Goal: Task Accomplishment & Management: Use online tool/utility

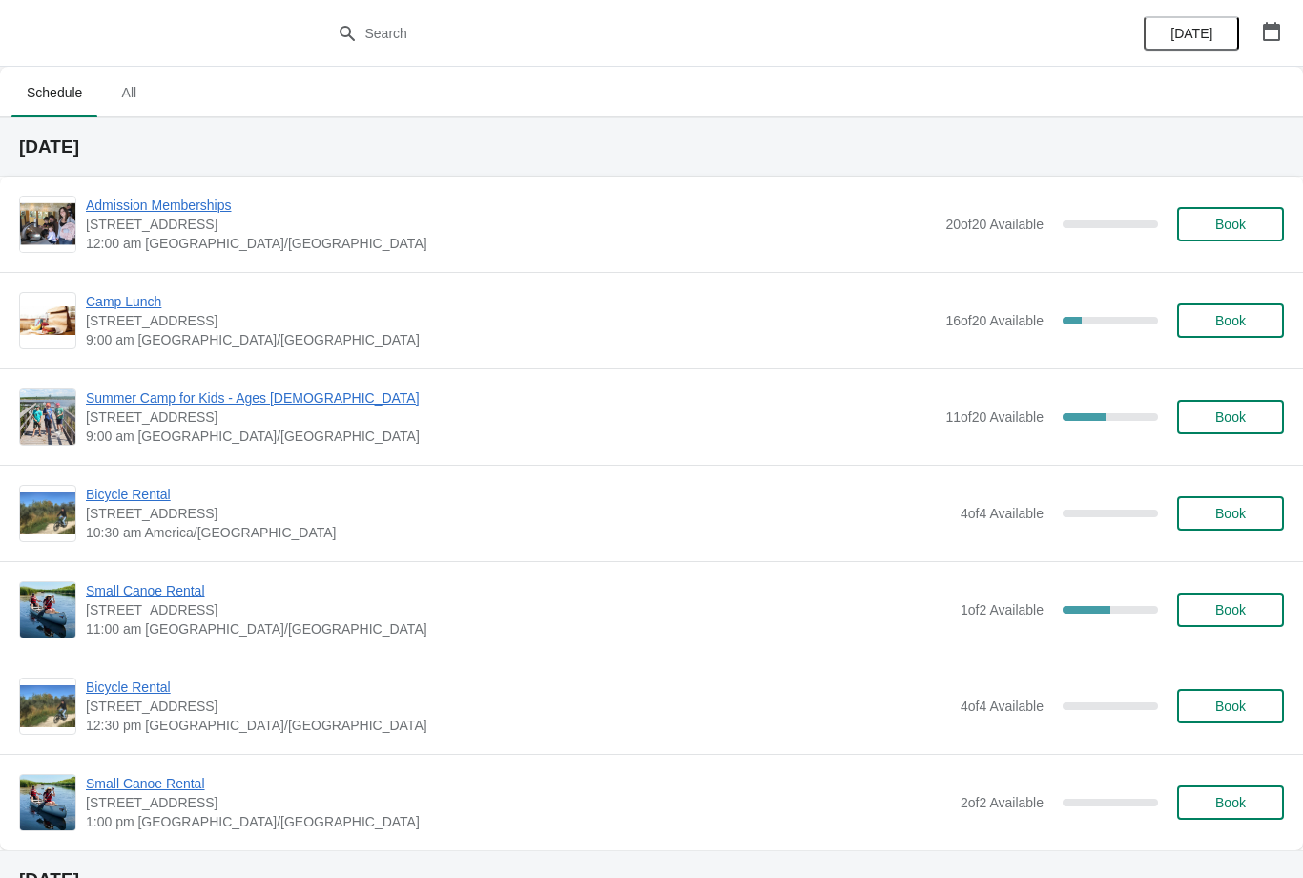
click at [148, 598] on span "Small Canoe Rental" at bounding box center [518, 590] width 865 height 19
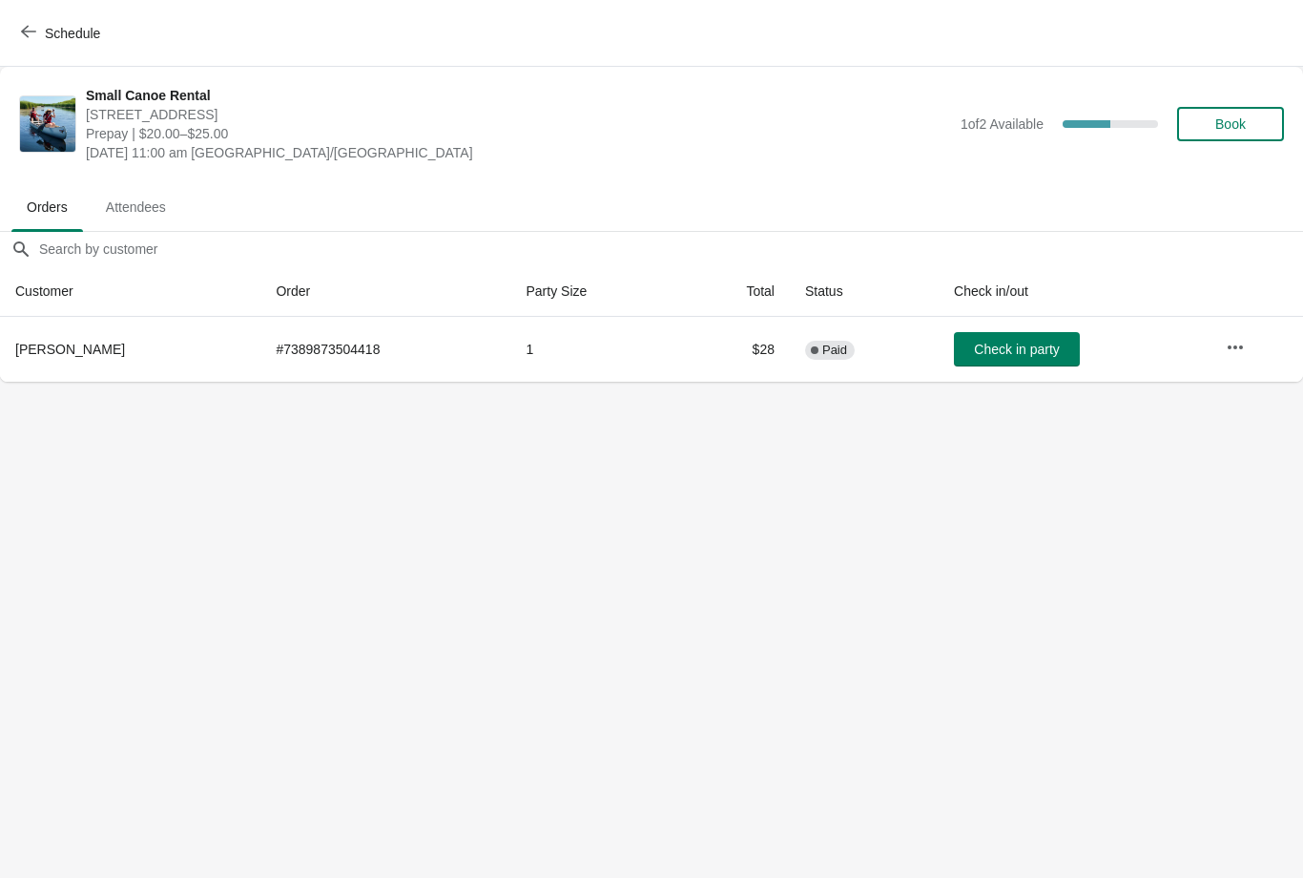
click at [43, 23] on button "Schedule" at bounding box center [63, 33] width 106 height 34
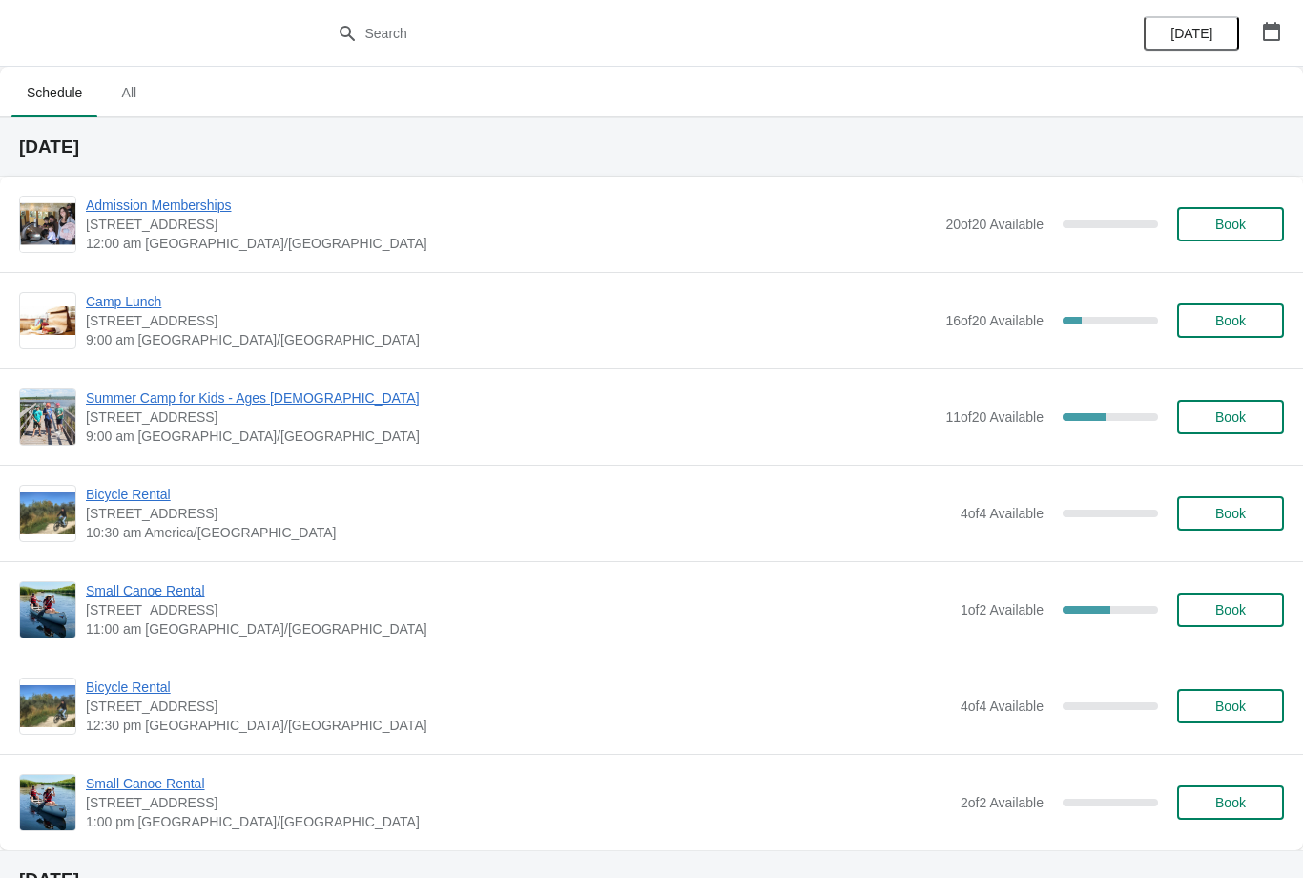
click at [117, 597] on span "Small Canoe Rental" at bounding box center [518, 590] width 865 height 19
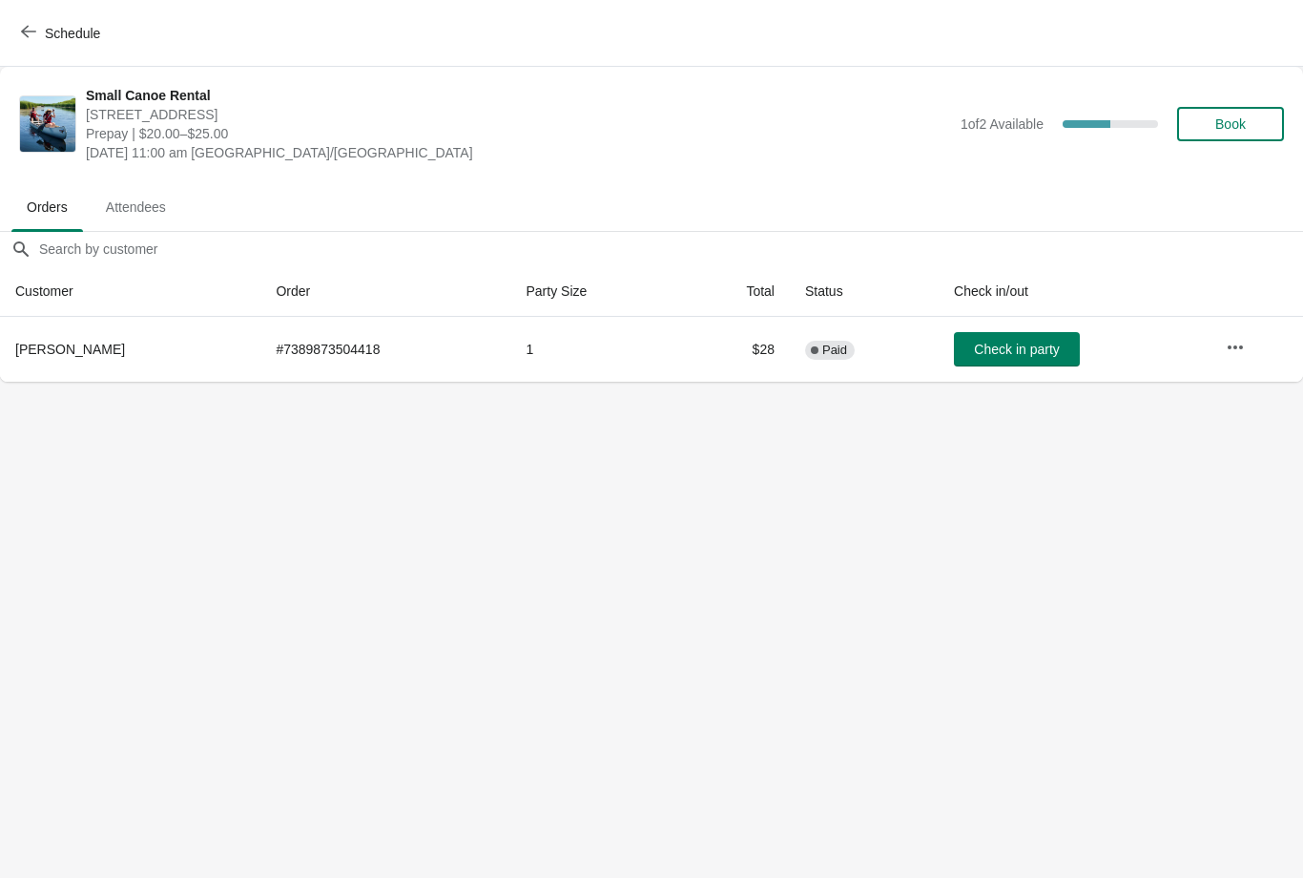
click at [961, 347] on button "Check in party" at bounding box center [1017, 349] width 126 height 34
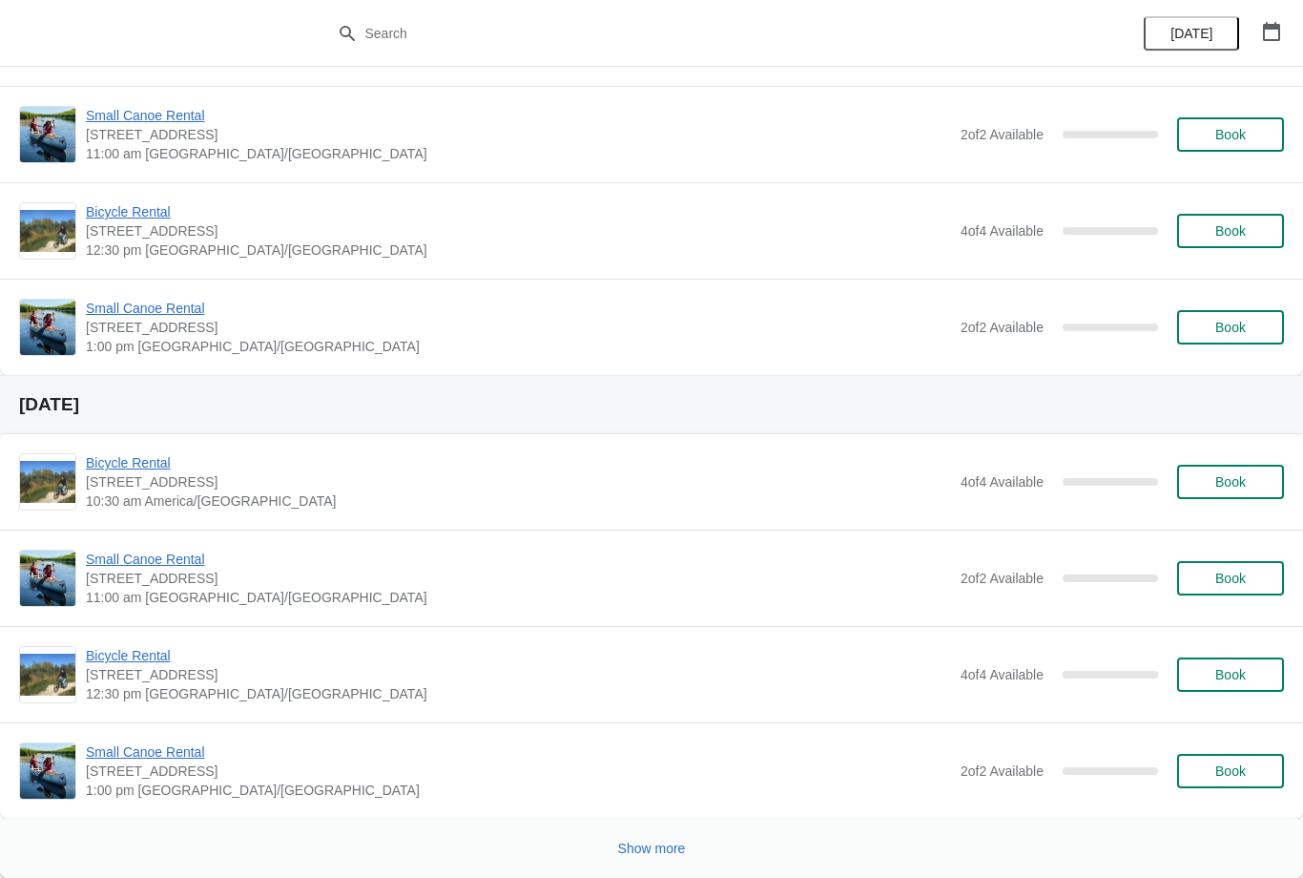
scroll to position [4004, 0]
click at [633, 838] on button "Show more" at bounding box center [652, 848] width 83 height 34
click at [650, 851] on span "Show more" at bounding box center [652, 847] width 68 height 15
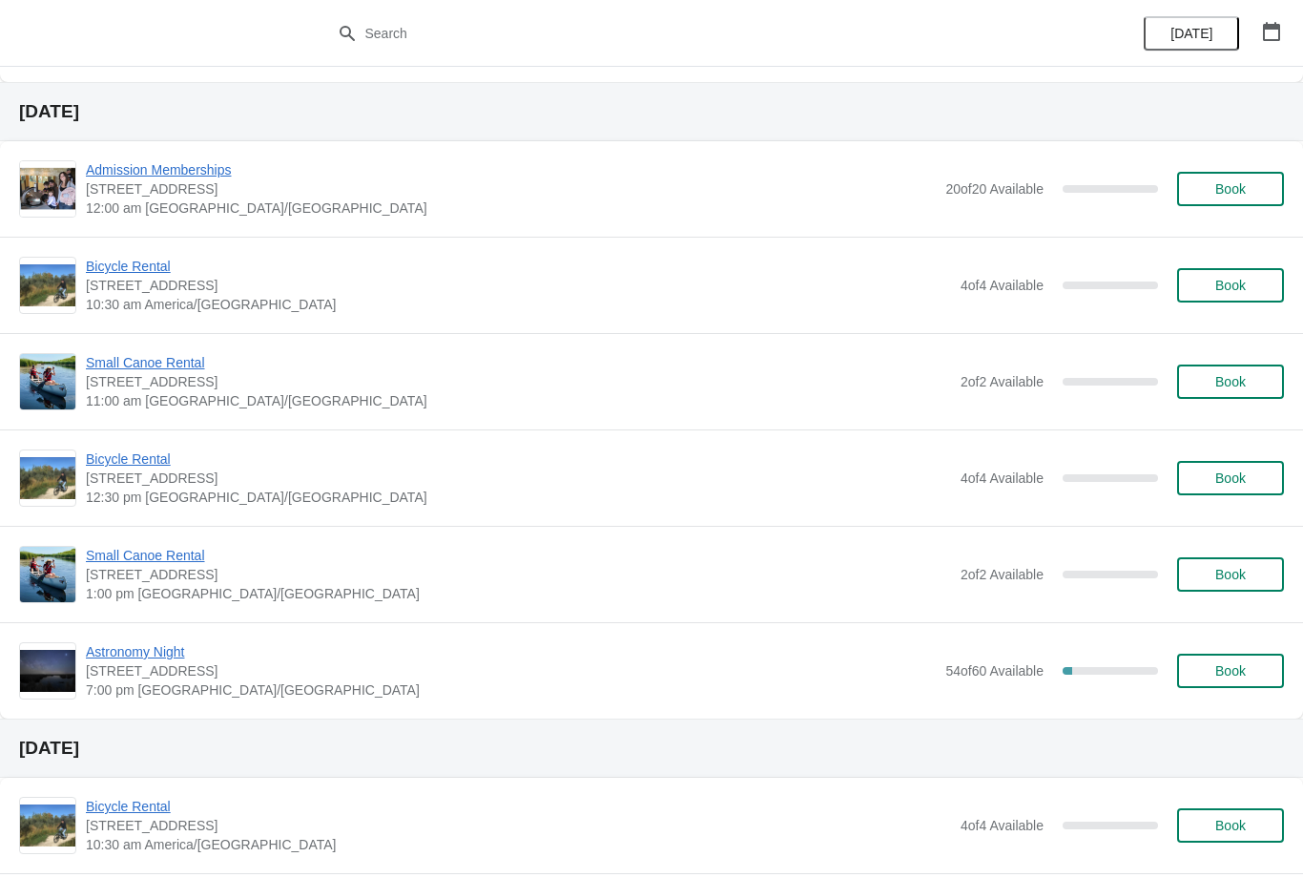
scroll to position [12316, 0]
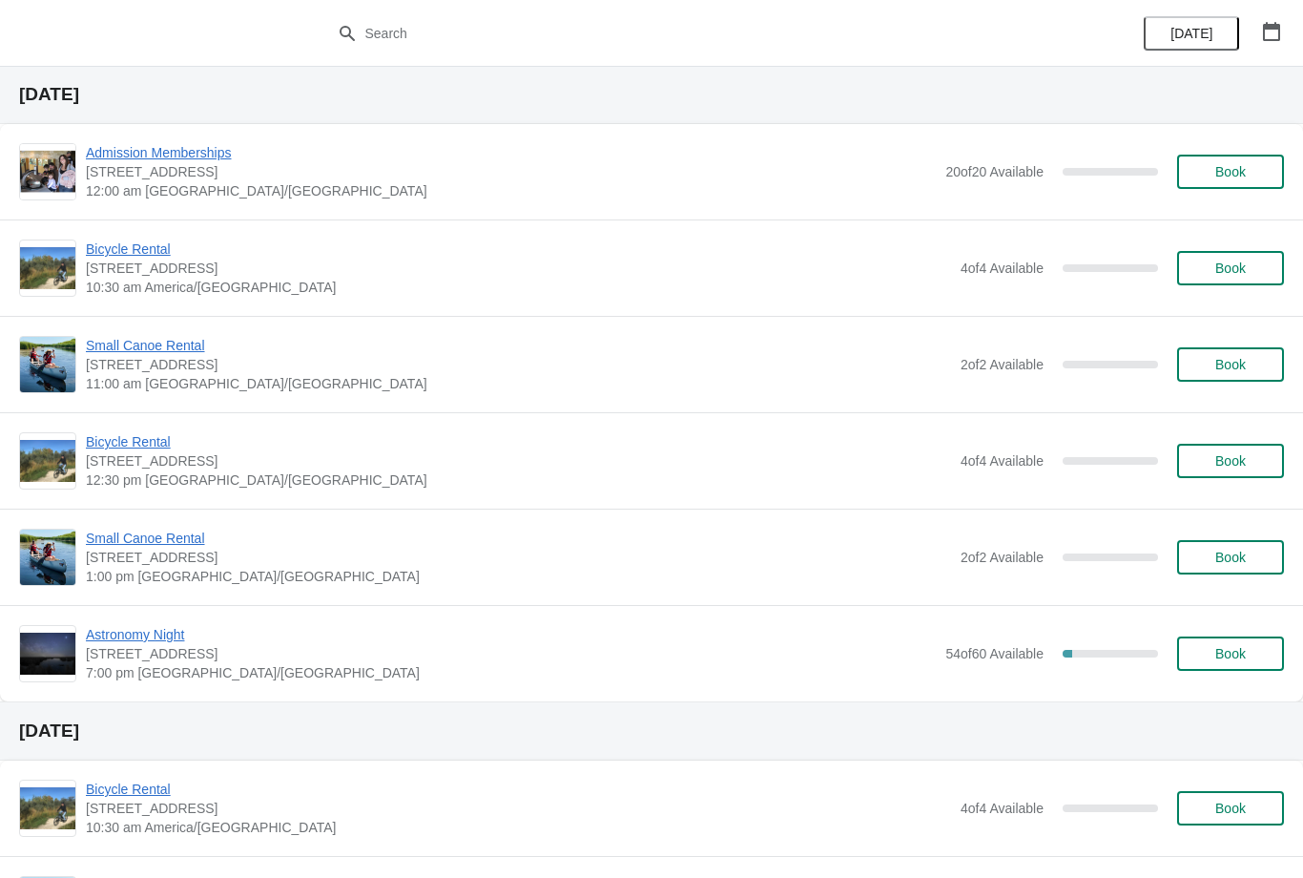
click at [145, 637] on span "Astronomy Night" at bounding box center [511, 634] width 850 height 19
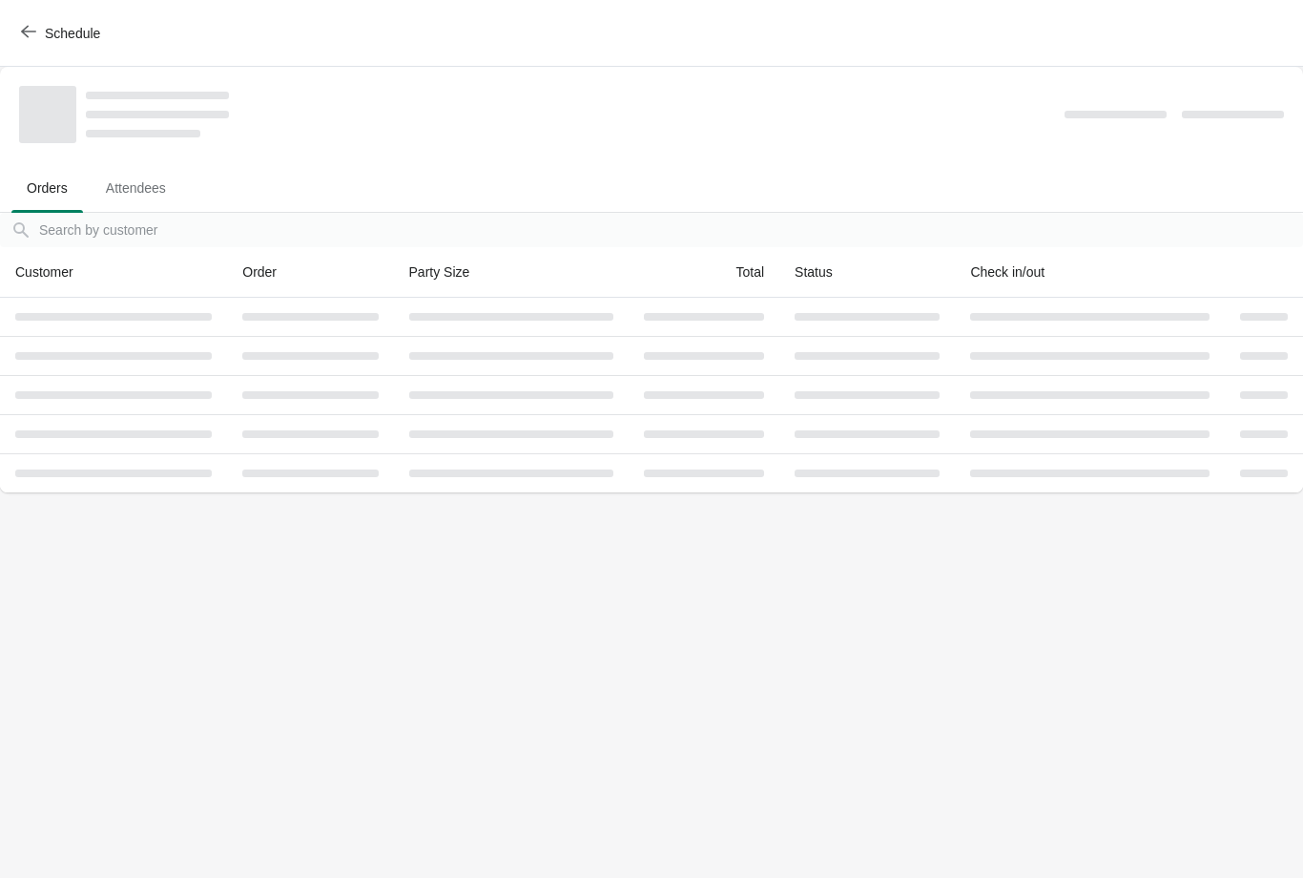
scroll to position [0, 0]
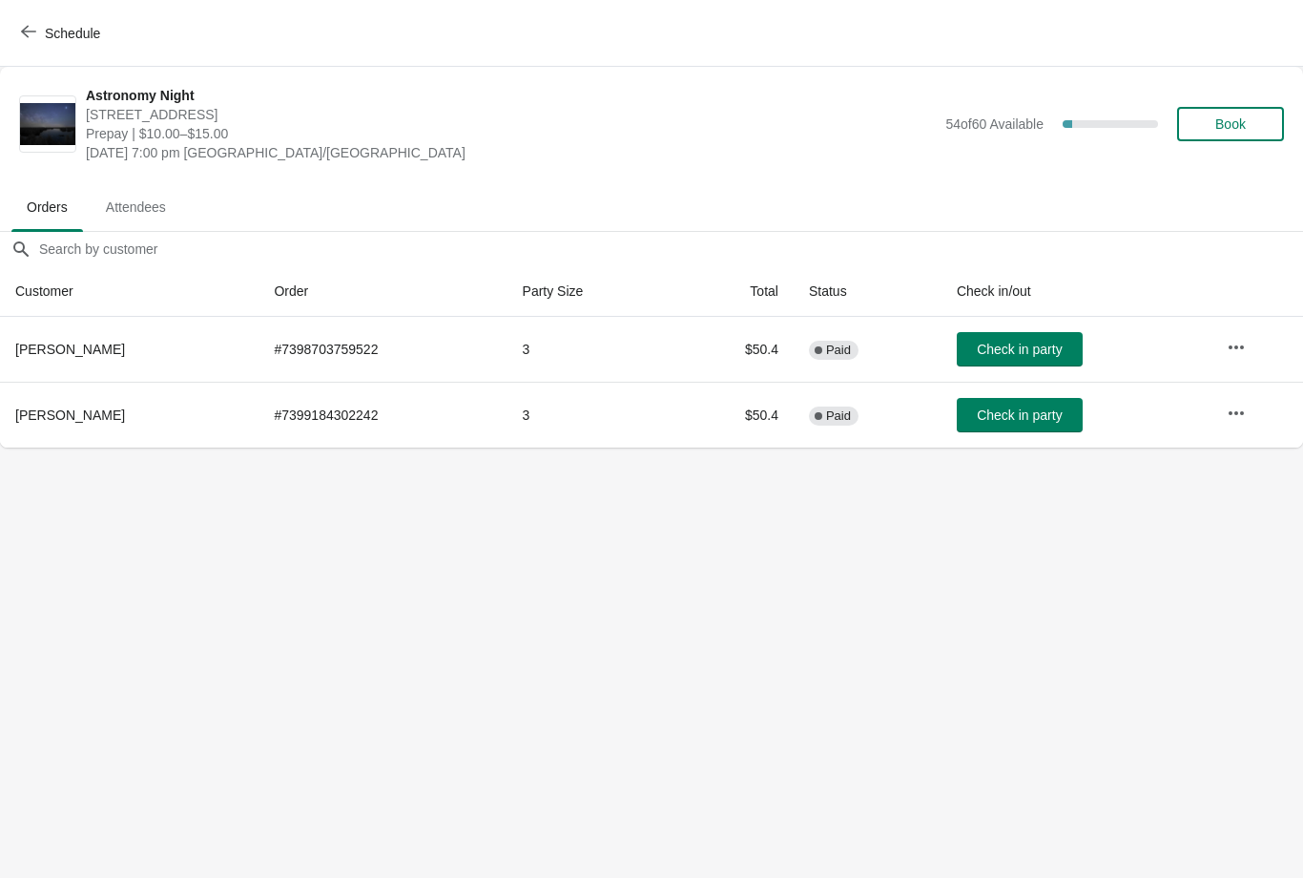
click at [139, 199] on span "Attendees" at bounding box center [136, 207] width 91 height 34
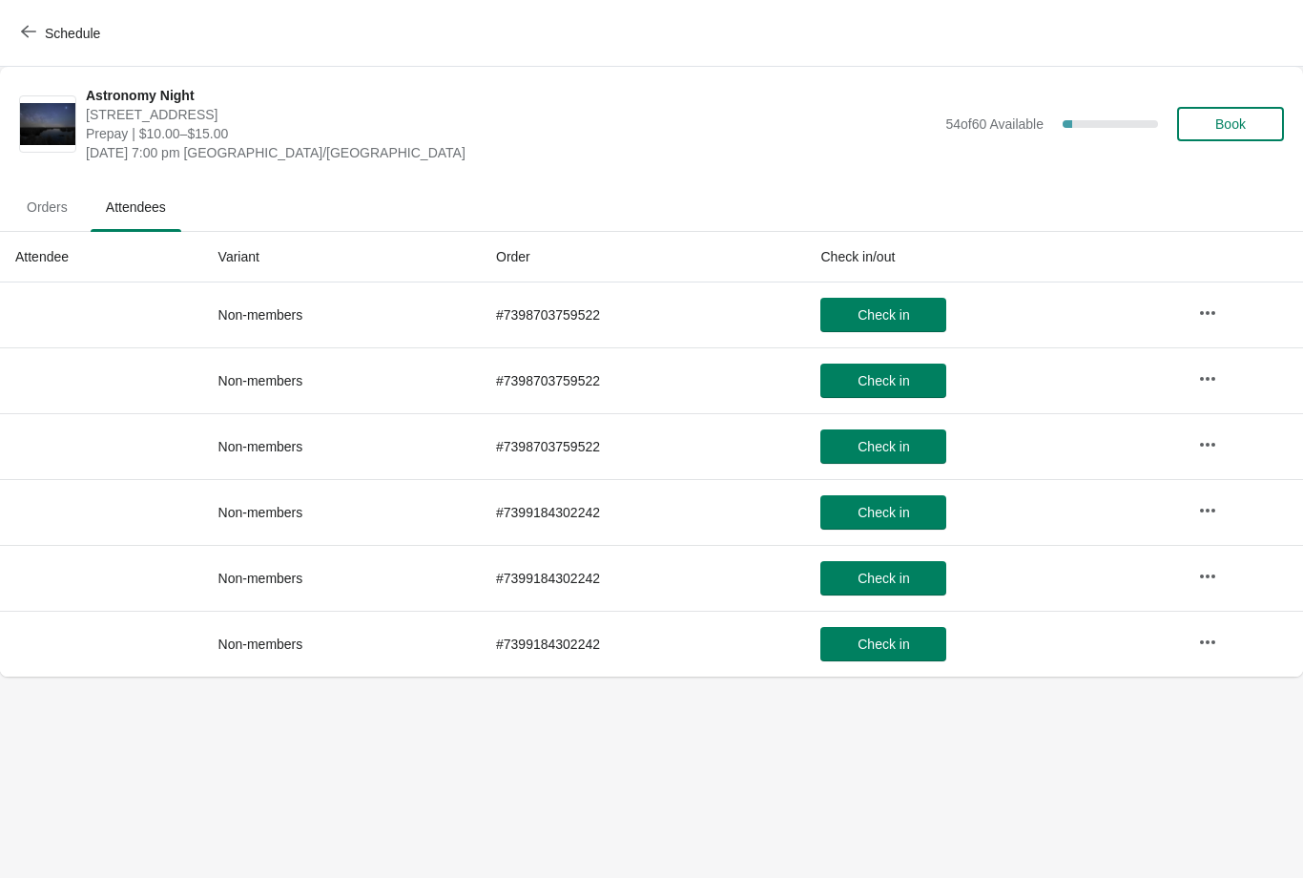
click at [49, 212] on span "Orders" at bounding box center [47, 207] width 72 height 34
